Goal: Task Accomplishment & Management: Manage account settings

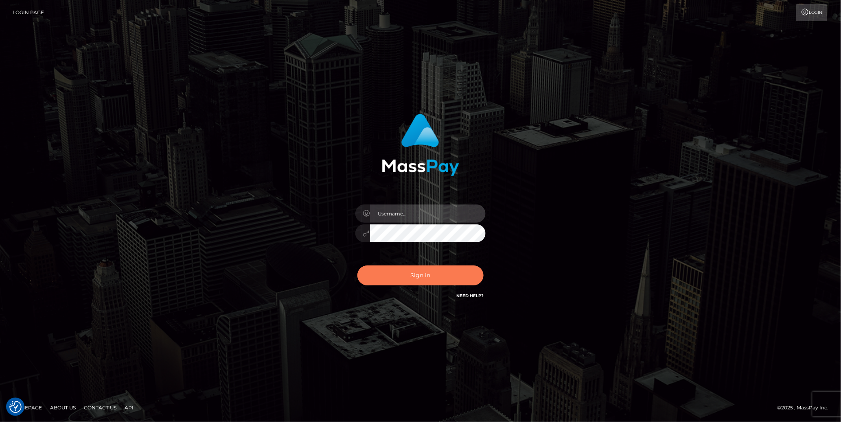
type input "cheli"
click at [403, 279] on button "Sign in" at bounding box center [420, 276] width 126 height 20
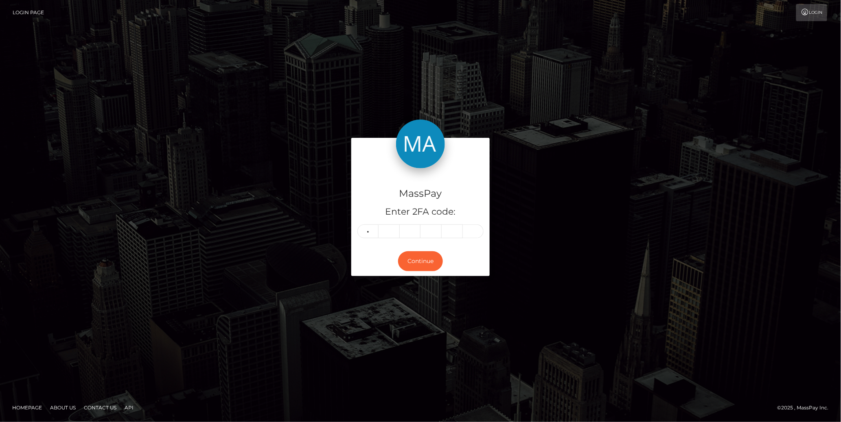
type input "0"
type input "2"
type input "1"
type input "8"
type input "1"
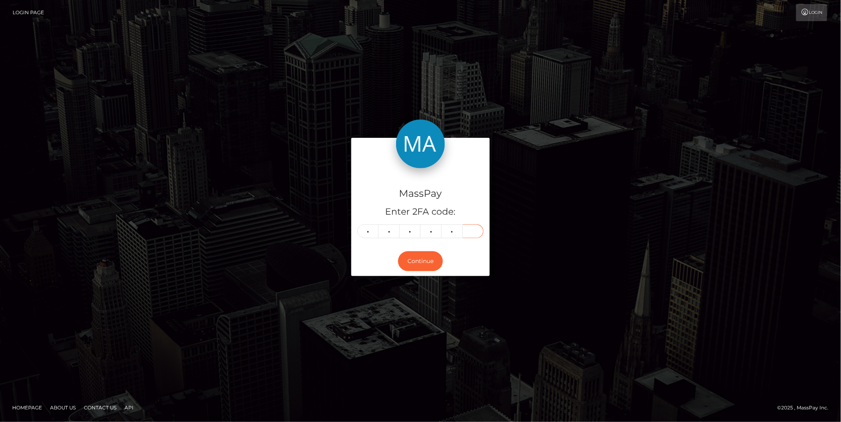
type input "9"
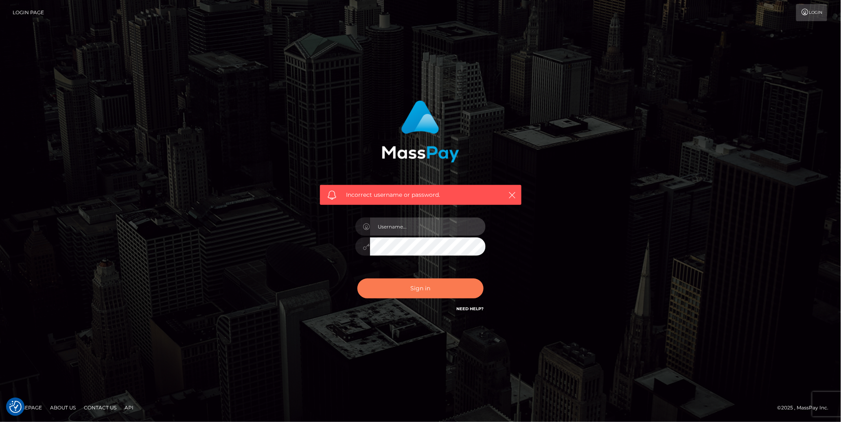
type input "cheli"
click at [428, 290] on button "Sign in" at bounding box center [420, 289] width 126 height 20
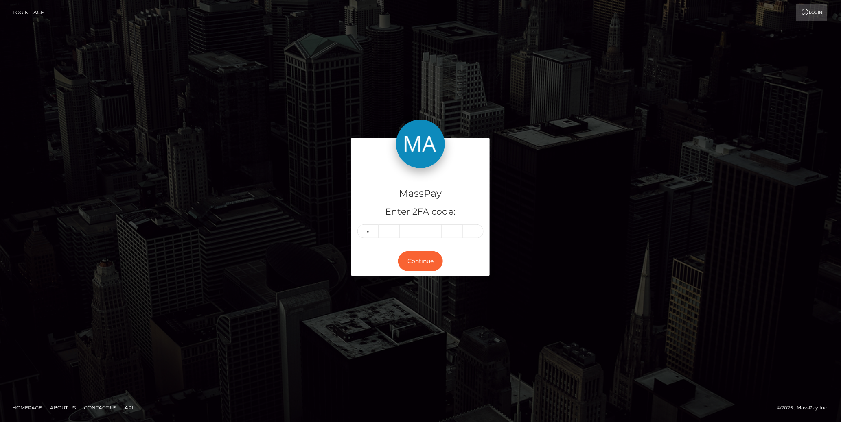
type input "0"
type input "1"
type input "8"
type input "1"
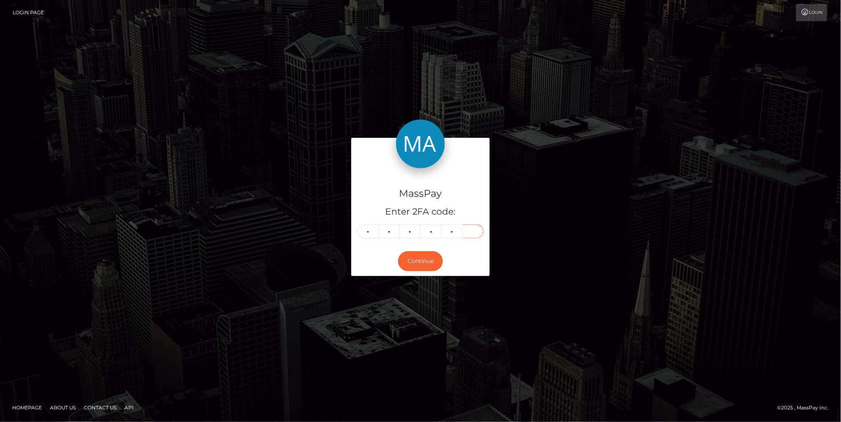
type input "9"
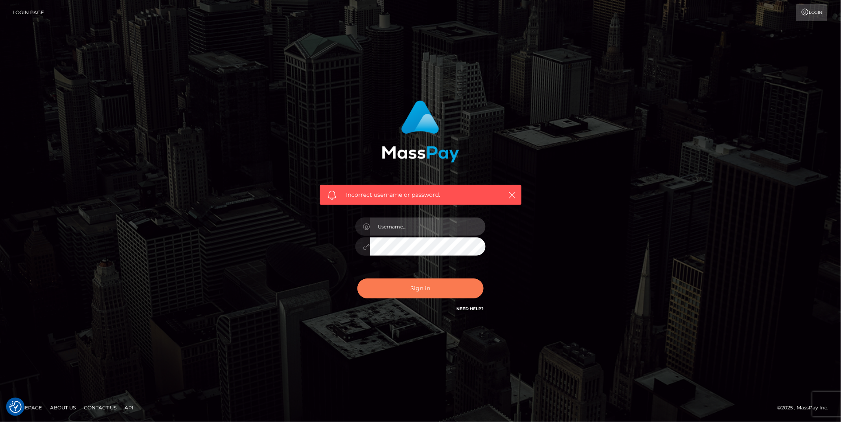
type input "cheli"
click at [410, 291] on button "Sign in" at bounding box center [420, 289] width 126 height 20
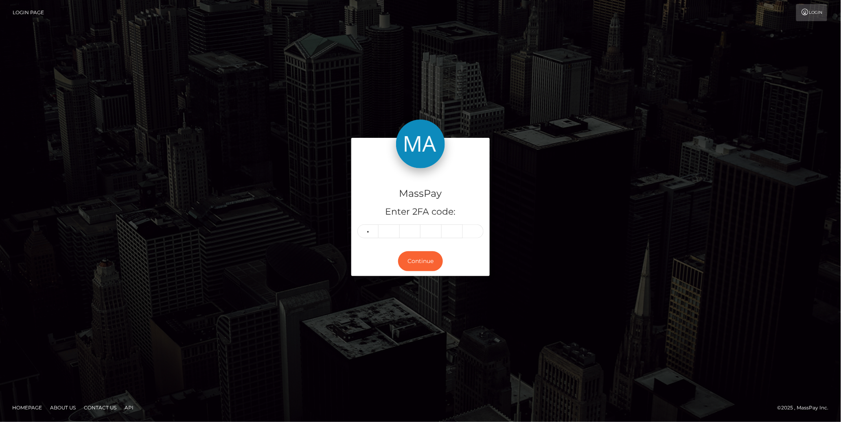
type input "0"
type input "2"
type input "1"
type input "7"
type input "0"
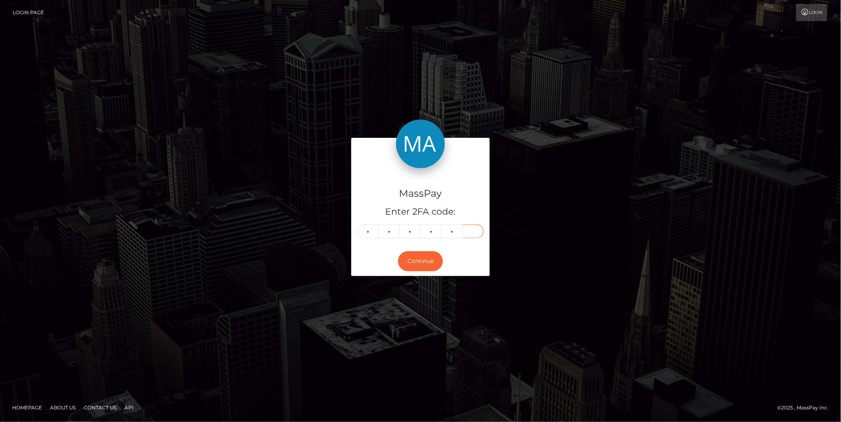
type input "7"
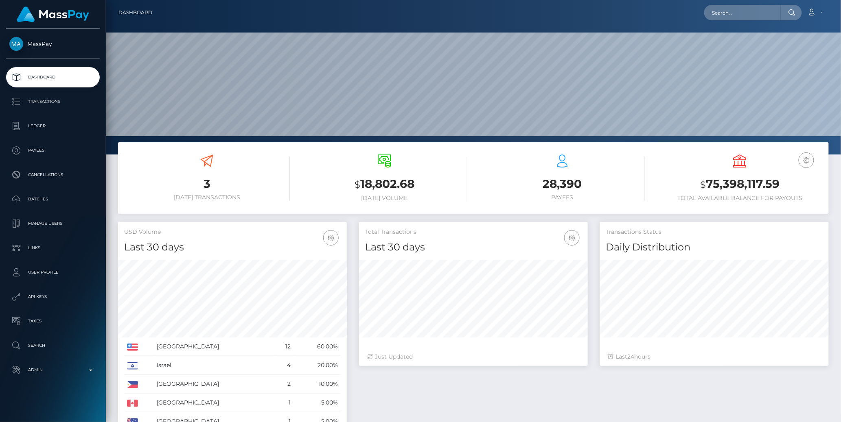
scroll to position [144, 229]
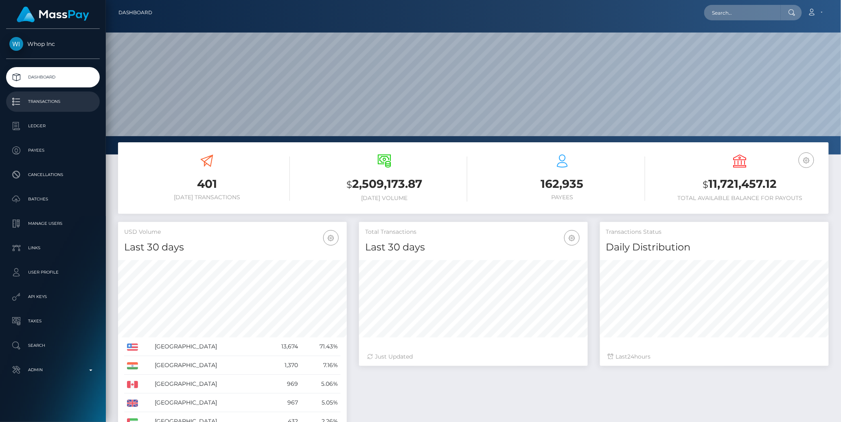
click at [33, 103] on p "Transactions" at bounding box center [52, 102] width 87 height 12
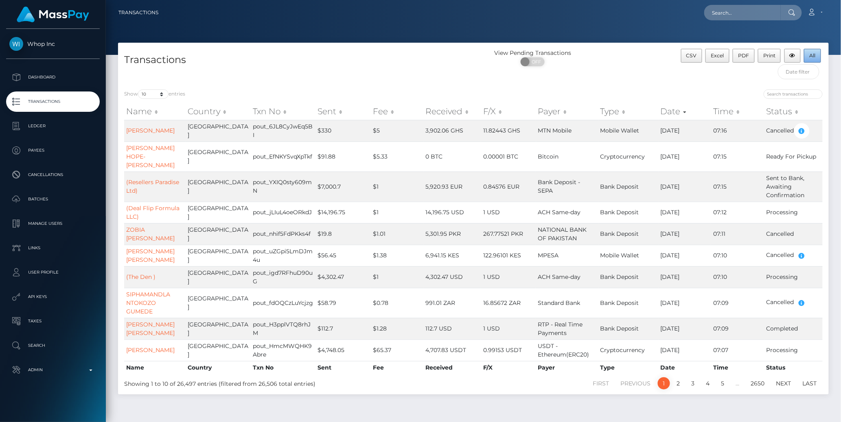
click at [817, 57] on button "All" at bounding box center [812, 56] width 17 height 14
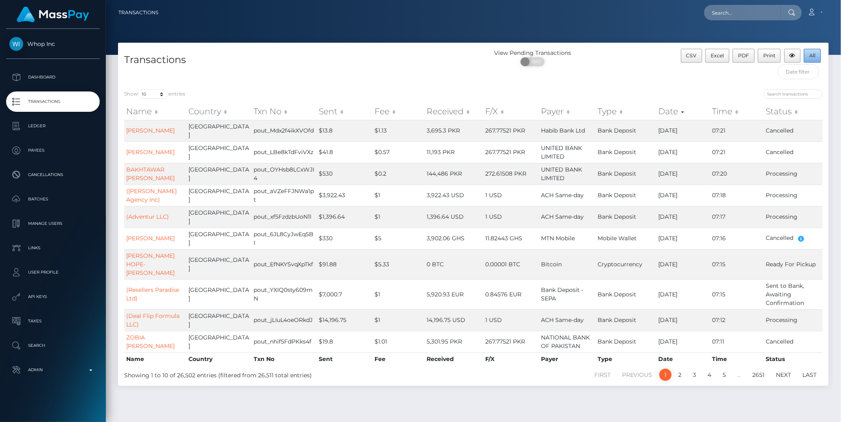
click at [812, 54] on span "All" at bounding box center [812, 55] width 6 height 6
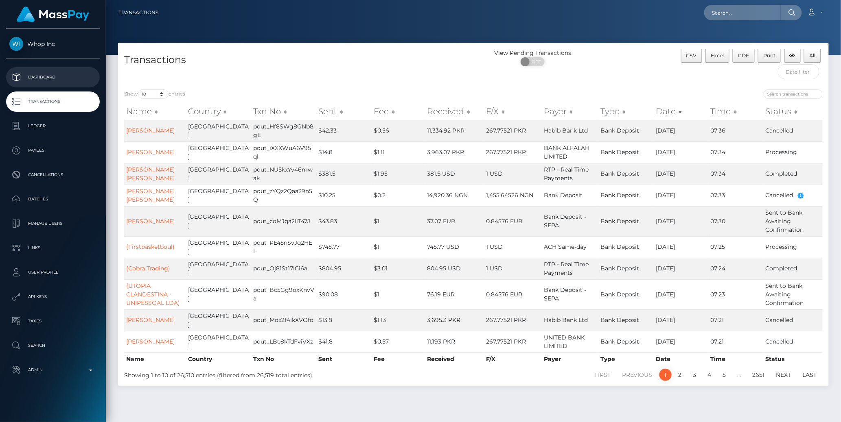
click at [57, 79] on p "Dashboard" at bounding box center [52, 77] width 87 height 12
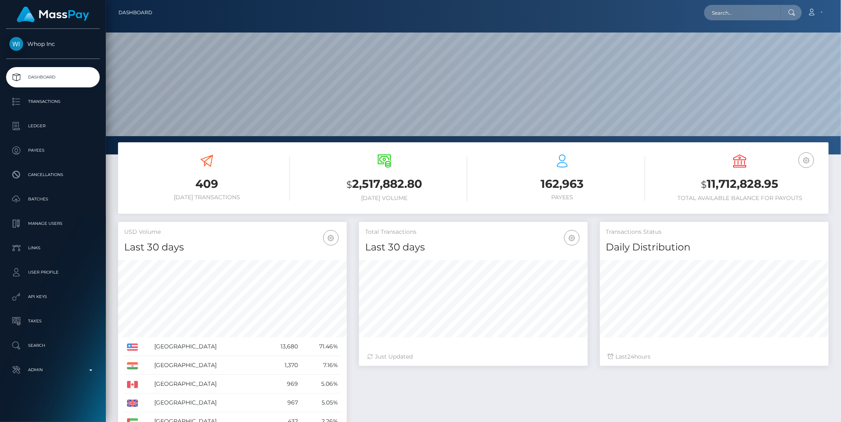
scroll to position [144, 229]
